Goal: Information Seeking & Learning: Find specific page/section

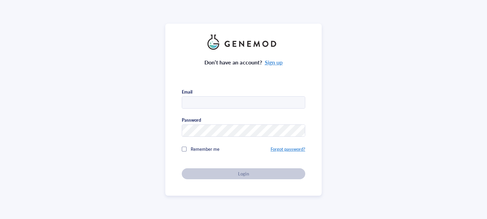
click at [231, 99] on input "text" at bounding box center [243, 103] width 123 height 12
type input "[EMAIL_ADDRESS][DOMAIN_NAME]"
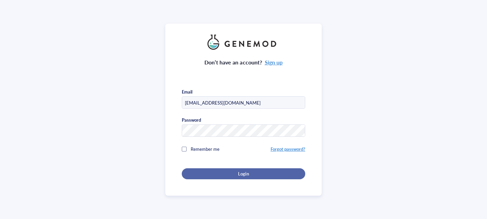
click at [226, 171] on div "Login" at bounding box center [243, 174] width 101 height 6
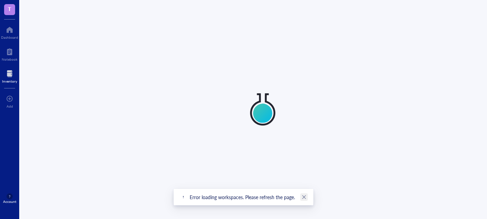
click at [302, 195] on icon "close" at bounding box center [304, 197] width 4 height 4
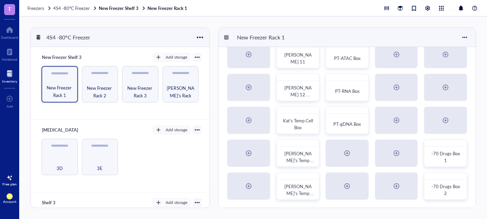
scroll to position [15, 0]
click at [292, 185] on span "[PERSON_NAME]'s Temp Cell Box" at bounding box center [299, 193] width 30 height 20
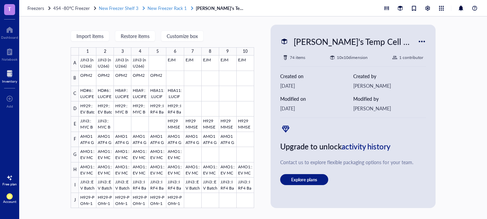
click at [169, 6] on span "New Freezer Rack 1" at bounding box center [166, 8] width 39 height 7
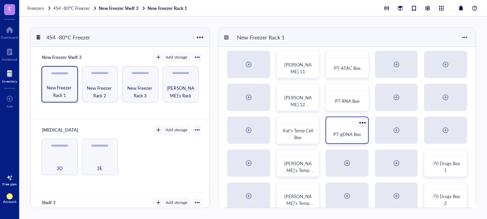
scroll to position [11, 0]
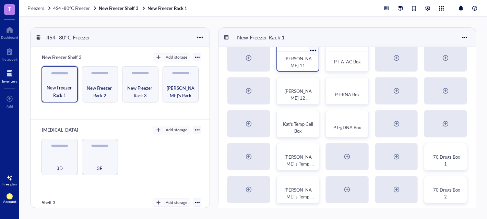
click at [303, 61] on span "[PERSON_NAME] 11" at bounding box center [297, 61] width 27 height 13
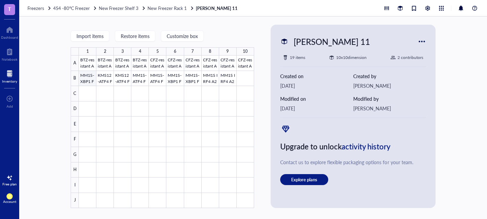
click at [85, 82] on div at bounding box center [166, 132] width 175 height 152
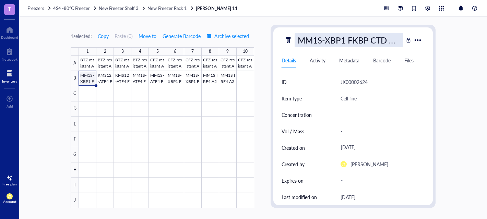
click at [351, 41] on div "MM1S-XBP1 FKBP CTD mR+ pool (mislabeled mNG+)" at bounding box center [348, 40] width 109 height 14
drag, startPoint x: 355, startPoint y: 41, endPoint x: 249, endPoint y: 41, distance: 105.2
click at [249, 41] on div "1 selected: Copy Paste ( 0 ) Move to Generate Barcode Archive selected 1 2 3 4 …" at bounding box center [252, 117] width 467 height 203
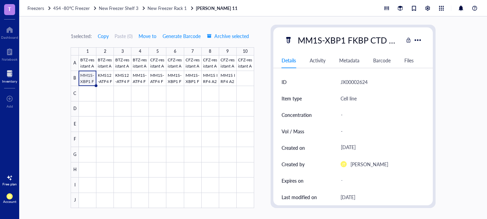
click at [259, 21] on div "1 selected: Copy Paste ( 0 ) Move to Generate Barcode Archive selected 1 2 3 4 …" at bounding box center [252, 117] width 467 height 203
click at [261, 97] on div "1 selected: Copy Paste ( 0 ) Move to Generate Barcode Archive selected 1 2 3 4 …" at bounding box center [252, 117] width 467 height 203
click at [167, 5] on span "New Freezer Rack 1" at bounding box center [166, 8] width 39 height 7
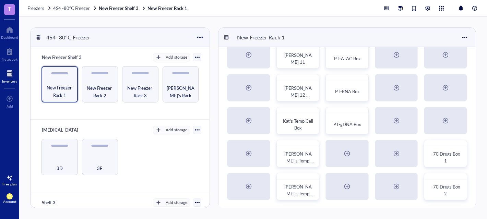
scroll to position [15, 0]
click at [90, 89] on span "New Freezer Rack 2" at bounding box center [99, 91] width 29 height 15
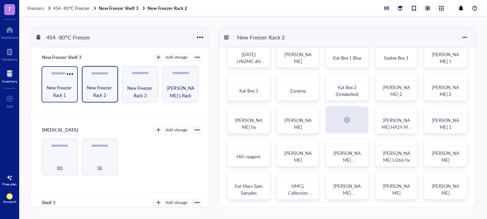
click at [57, 88] on span "New Freezer Rack 1" at bounding box center [59, 91] width 29 height 15
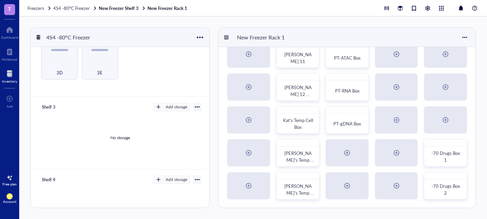
scroll to position [62, 0]
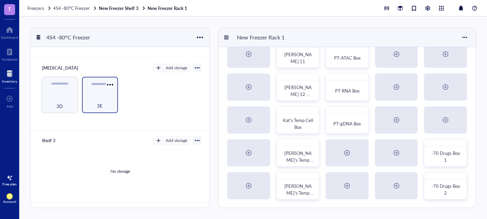
click at [107, 99] on div "3E" at bounding box center [99, 102] width 29 height 15
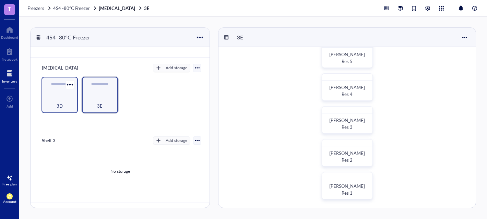
scroll to position [277, 0]
click at [47, 91] on div "3D" at bounding box center [59, 95] width 36 height 36
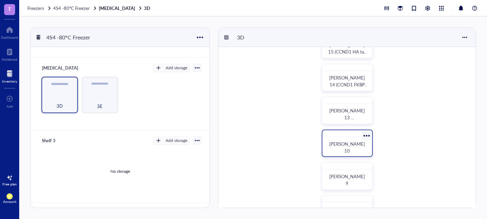
scroll to position [42, 0]
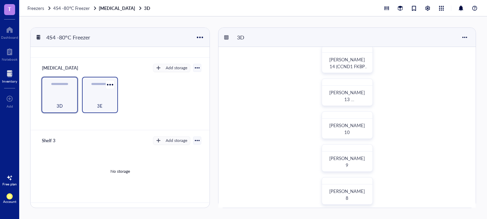
click at [110, 97] on div "3E" at bounding box center [99, 102] width 29 height 15
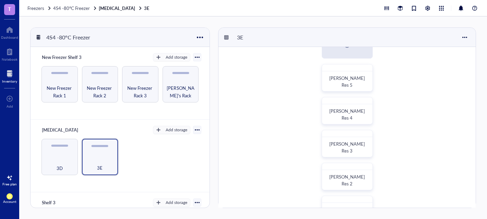
scroll to position [253, 0]
click at [54, 157] on div "3D" at bounding box center [59, 164] width 29 height 15
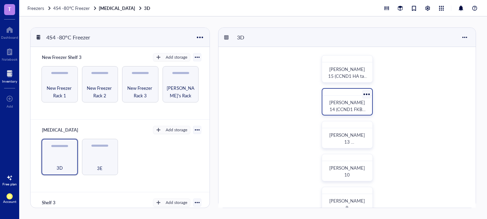
click at [354, 105] on span "[PERSON_NAME] 14 (CCND1 FKBP CELL LINES)" at bounding box center [347, 109] width 37 height 20
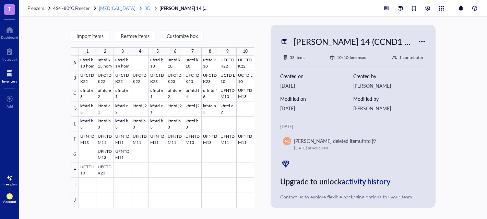
click at [144, 7] on span "3D" at bounding box center [147, 8] width 6 height 7
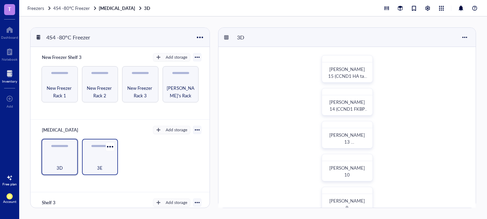
click at [108, 159] on div "3E" at bounding box center [99, 164] width 29 height 15
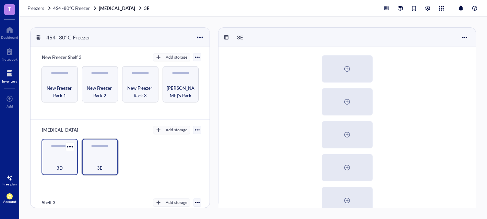
click at [50, 162] on div "3D" at bounding box center [59, 164] width 29 height 15
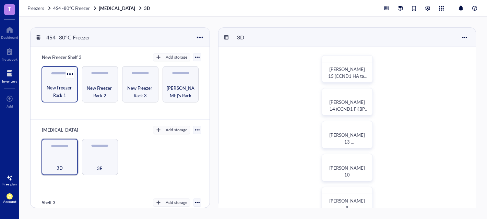
click at [58, 90] on span "New Freezer Rack 1" at bounding box center [59, 91] width 29 height 15
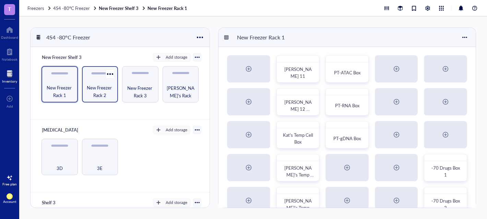
click at [93, 90] on span "New Freezer Rack 2" at bounding box center [99, 91] width 29 height 15
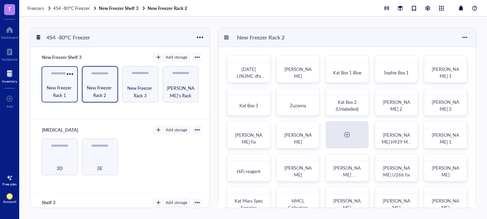
click at [59, 91] on span "New Freezer Rack 1" at bounding box center [59, 91] width 29 height 15
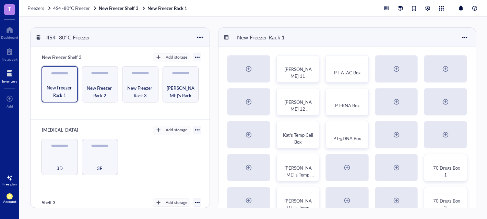
click at [14, 78] on div at bounding box center [9, 73] width 15 height 11
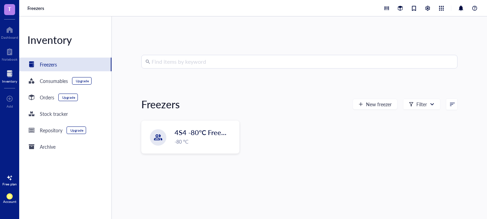
click at [227, 101] on div "Freezers New freezer Filter" at bounding box center [299, 104] width 316 height 16
click at [224, 56] on input "search" at bounding box center [302, 61] width 302 height 13
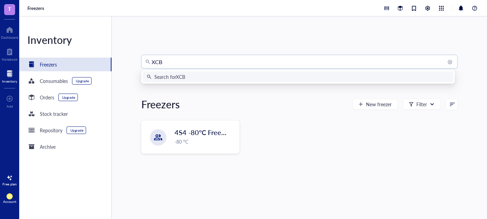
type input "XCB4"
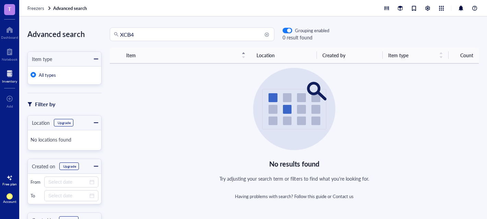
click at [154, 37] on input "XCB4" at bounding box center [195, 34] width 150 height 13
type input "X"
type input "AMO1 B4"
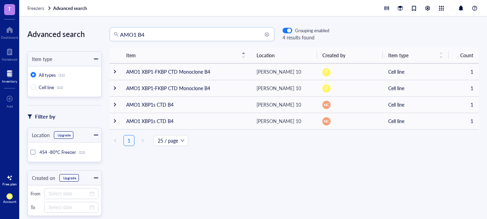
click at [34, 154] on div at bounding box center [32, 152] width 5 height 5
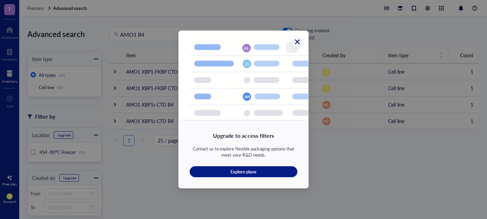
click at [298, 42] on icon "Close" at bounding box center [297, 41] width 5 height 5
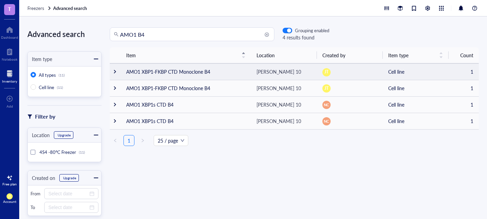
click at [179, 69] on td "AMO1 XBP1-FKBP CTD Monoclone B4" at bounding box center [186, 71] width 130 height 16
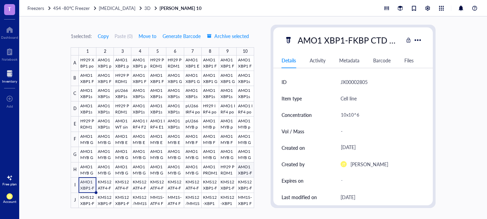
click at [251, 172] on div at bounding box center [166, 132] width 175 height 152
click at [90, 183] on div at bounding box center [166, 132] width 175 height 152
click at [144, 9] on span "3D" at bounding box center [147, 8] width 6 height 7
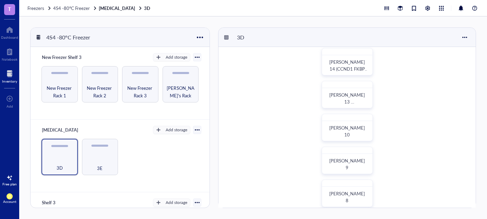
scroll to position [45, 0]
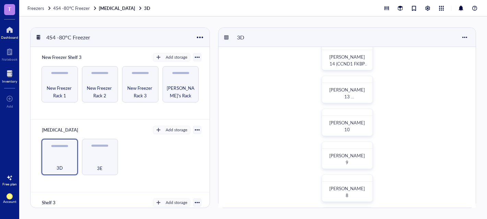
click at [11, 36] on div "Dashboard" at bounding box center [9, 37] width 17 height 4
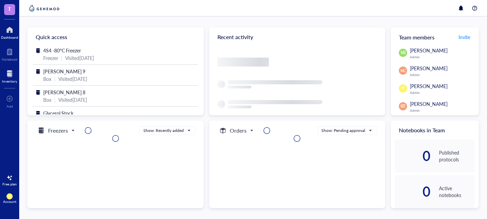
click at [7, 81] on div "Inventory" at bounding box center [9, 81] width 15 height 4
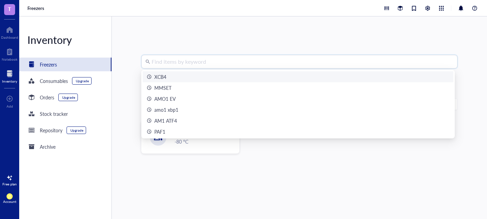
click at [170, 63] on input "search" at bounding box center [302, 61] width 302 height 13
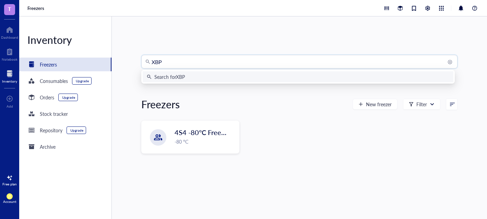
type input "XBP1"
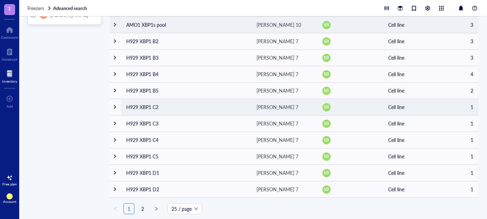
scroll to position [278, 0]
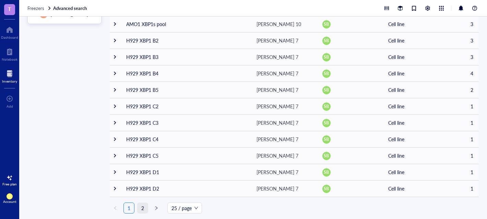
click at [145, 211] on link "2" at bounding box center [142, 208] width 10 height 10
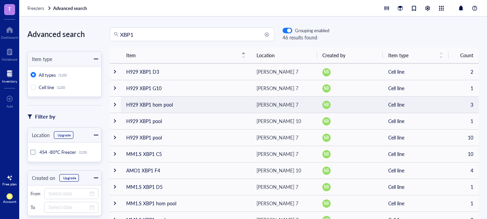
scroll to position [1, 0]
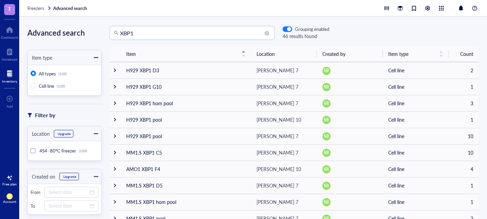
drag, startPoint x: 190, startPoint y: 32, endPoint x: 81, endPoint y: 33, distance: 109.0
click at [81, 33] on div "Advanced search Item type All types (120) Cell line (120) Filter by Location Up…" at bounding box center [252, 117] width 467 height 203
type input "ATF4"
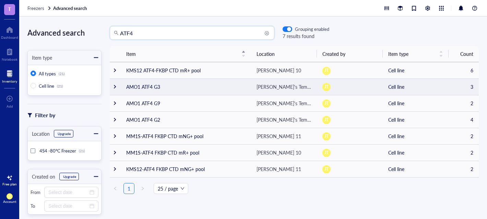
click at [157, 85] on td "AMO1 ATF4 G3" at bounding box center [186, 86] width 130 height 16
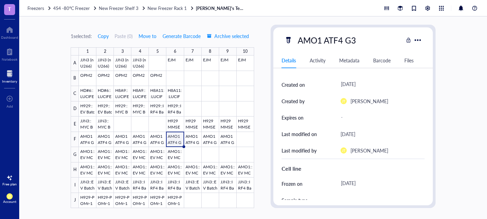
scroll to position [68, 0]
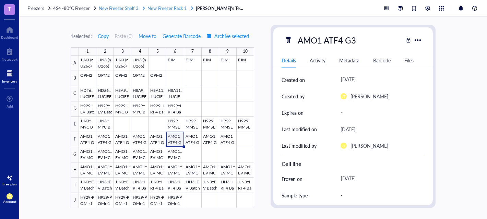
click at [168, 9] on span "New Freezer Rack 1" at bounding box center [166, 8] width 39 height 7
